Goal: Task Accomplishment & Management: Manage account settings

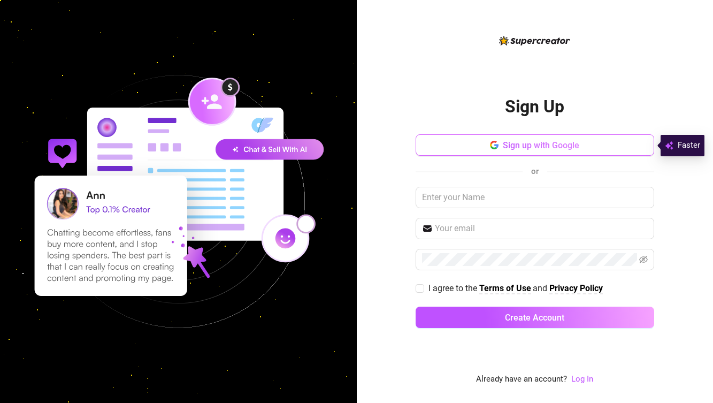
click at [506, 148] on span "Sign up with Google" at bounding box center [541, 145] width 76 height 10
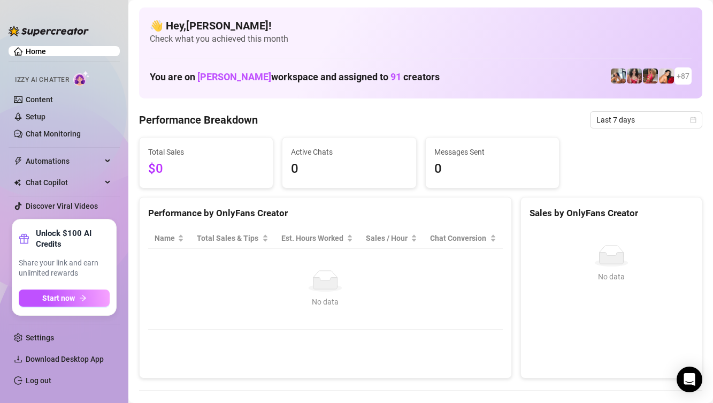
click at [53, 95] on link "Content" at bounding box center [39, 99] width 27 height 9
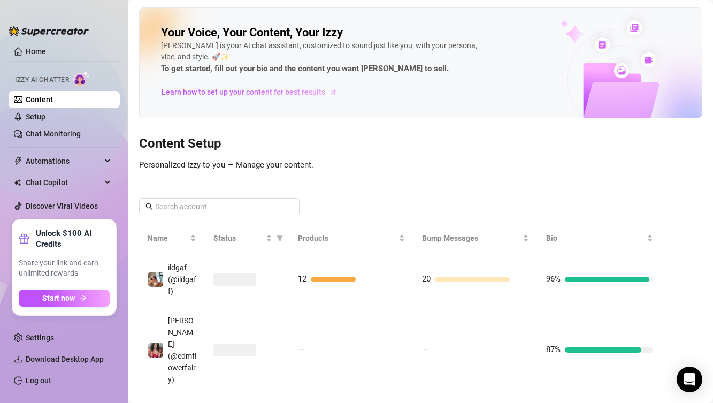
click at [53, 102] on link "Content" at bounding box center [39, 99] width 27 height 9
click at [81, 131] on link "Chat Monitoring" at bounding box center [53, 133] width 55 height 9
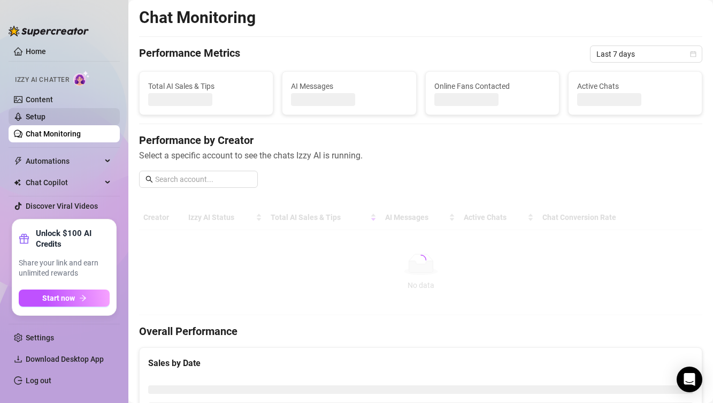
click at [45, 113] on link "Setup" at bounding box center [36, 116] width 20 height 9
